Goal: Information Seeking & Learning: Learn about a topic

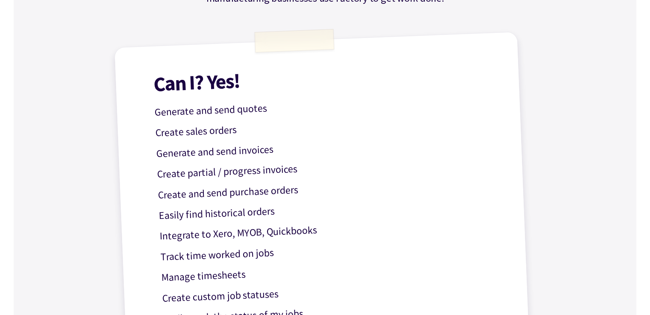
click at [212, 131] on p "Create sales orders" at bounding box center [325, 127] width 341 height 30
drag, startPoint x: 173, startPoint y: 135, endPoint x: 213, endPoint y: 135, distance: 40.6
click at [213, 135] on p "Create sales orders" at bounding box center [325, 127] width 341 height 30
click at [207, 154] on p "Generate and send invoices" at bounding box center [326, 147] width 341 height 30
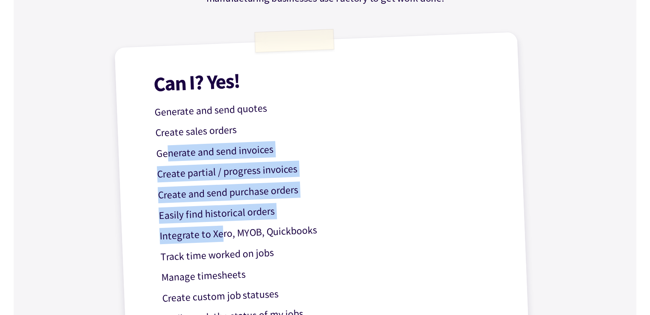
drag, startPoint x: 165, startPoint y: 153, endPoint x: 220, endPoint y: 232, distance: 96.5
click at [220, 232] on div "Can I? Yes! Generate and send quotes Create sales orders Generate and send invo…" at bounding box center [325, 282] width 422 height 501
click at [220, 232] on p "Integrate to Xero, MYOB, Quickbooks" at bounding box center [329, 230] width 341 height 30
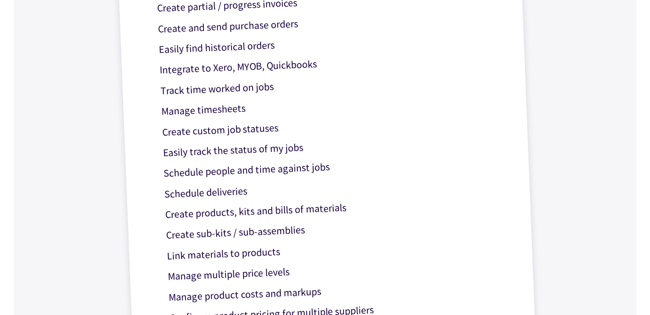
scroll to position [394, 0]
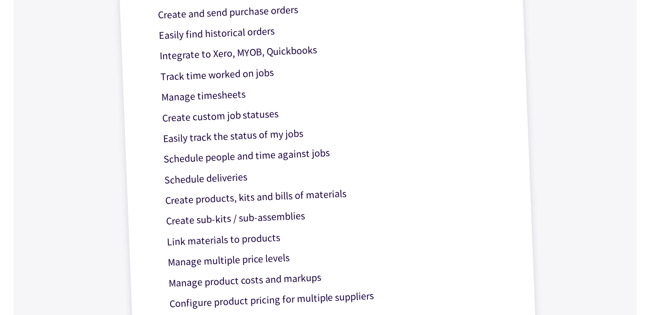
click at [81, 131] on div "Get work done with Factory! Based on popular questions – here’s a clear list of…" at bounding box center [325, 225] width 513 height 1136
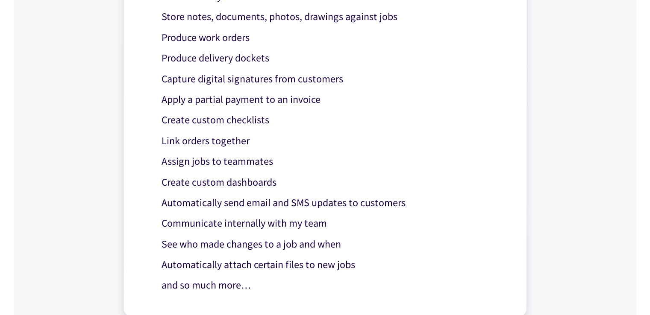
scroll to position [726, 0]
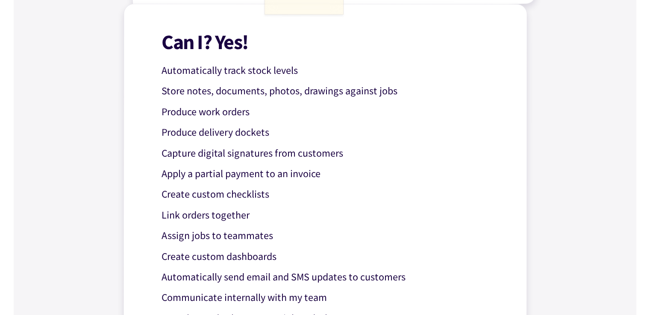
click at [359, 173] on p "Apply a partial payment to an invoice" at bounding box center [332, 174] width 341 height 17
drag, startPoint x: 164, startPoint y: 260, endPoint x: 303, endPoint y: 264, distance: 139.3
click at [303, 264] on p "Create custom dashboards" at bounding box center [331, 257] width 341 height 17
click at [314, 271] on p "Automatically send email and SMS updates to customers" at bounding box center [331, 277] width 341 height 17
drag, startPoint x: 209, startPoint y: 280, endPoint x: 327, endPoint y: 277, distance: 118.8
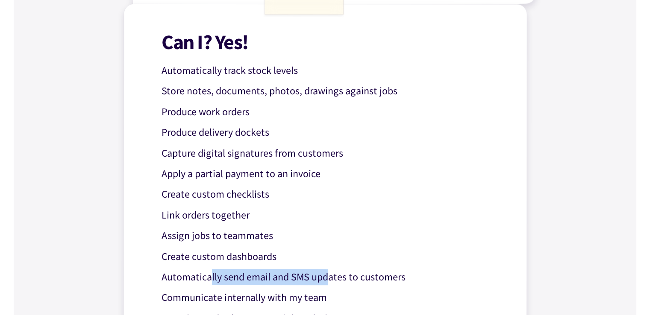
click at [327, 277] on p "Automatically send email and SMS updates to customers" at bounding box center [331, 277] width 341 height 17
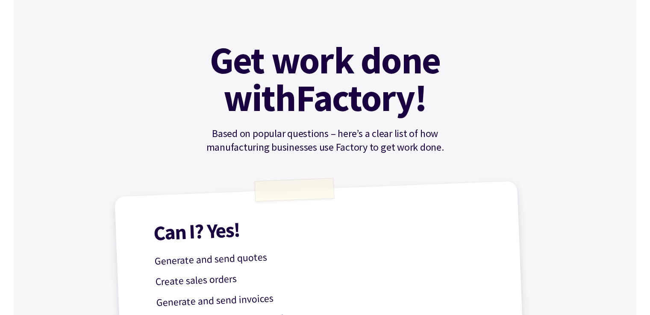
scroll to position [214, 0]
